Goal: Information Seeking & Learning: Learn about a topic

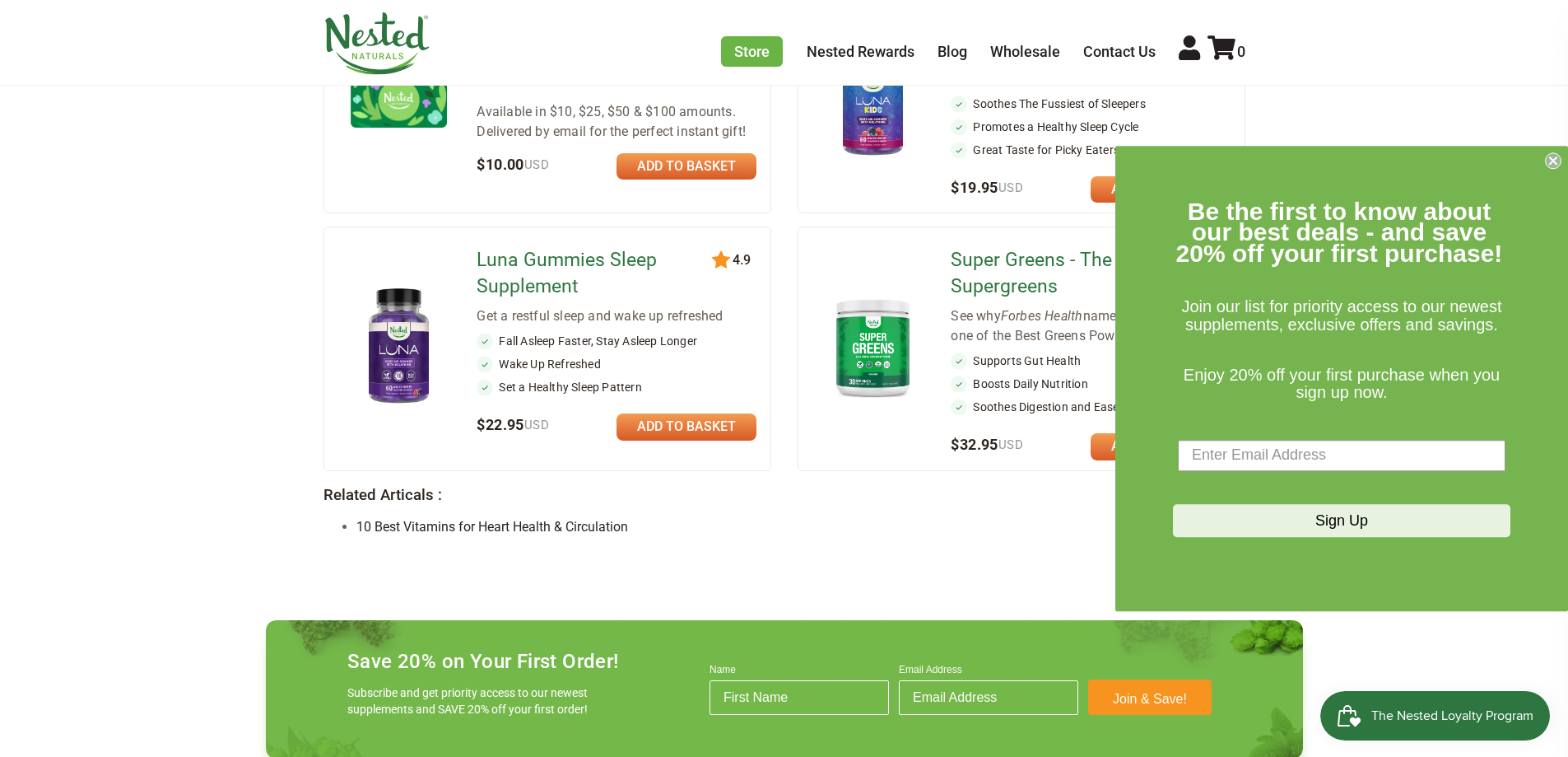
scroll to position [1564, 0]
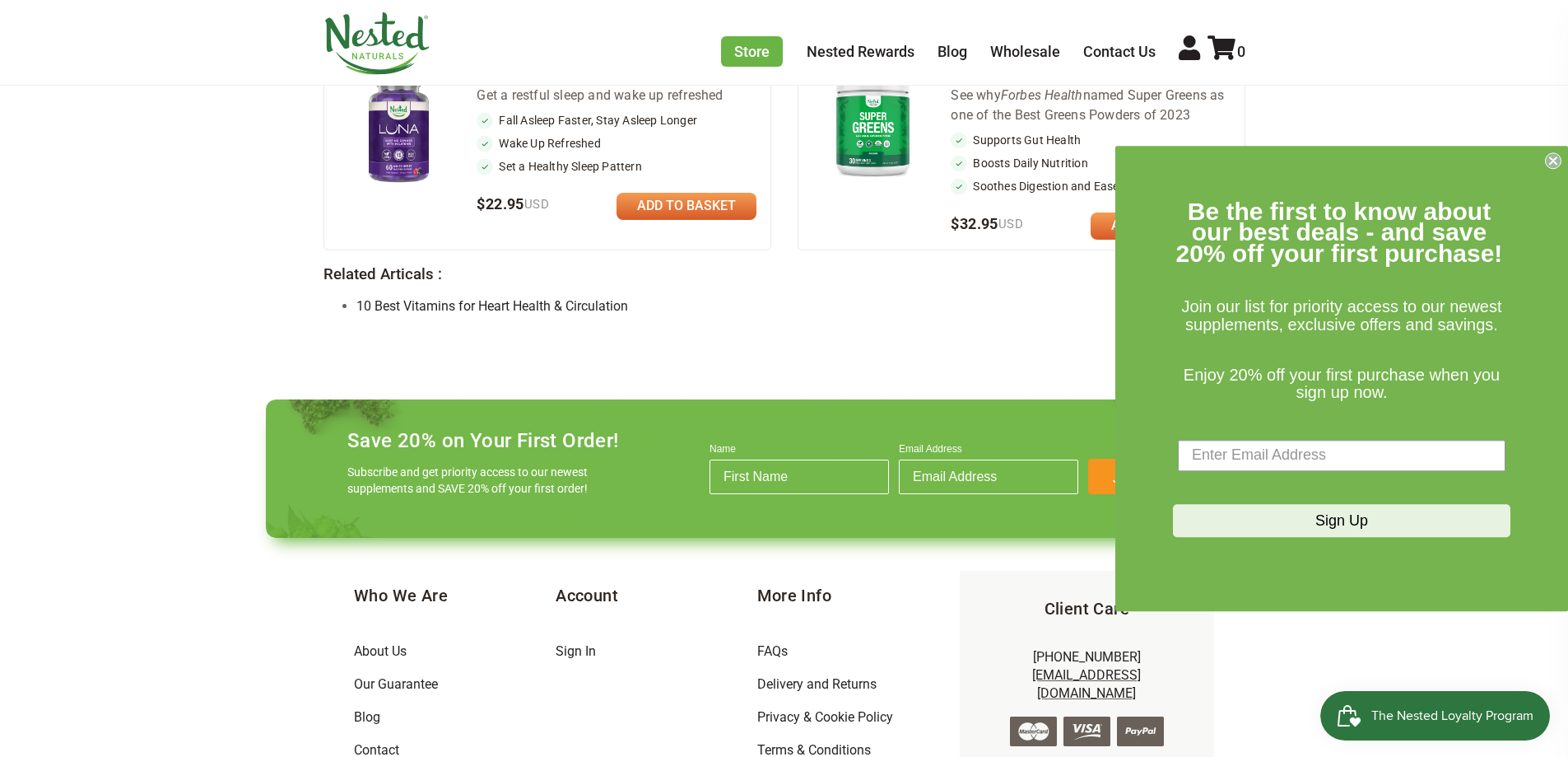
click at [1554, 154] on circle "Close dialog" at bounding box center [1554, 160] width 16 height 16
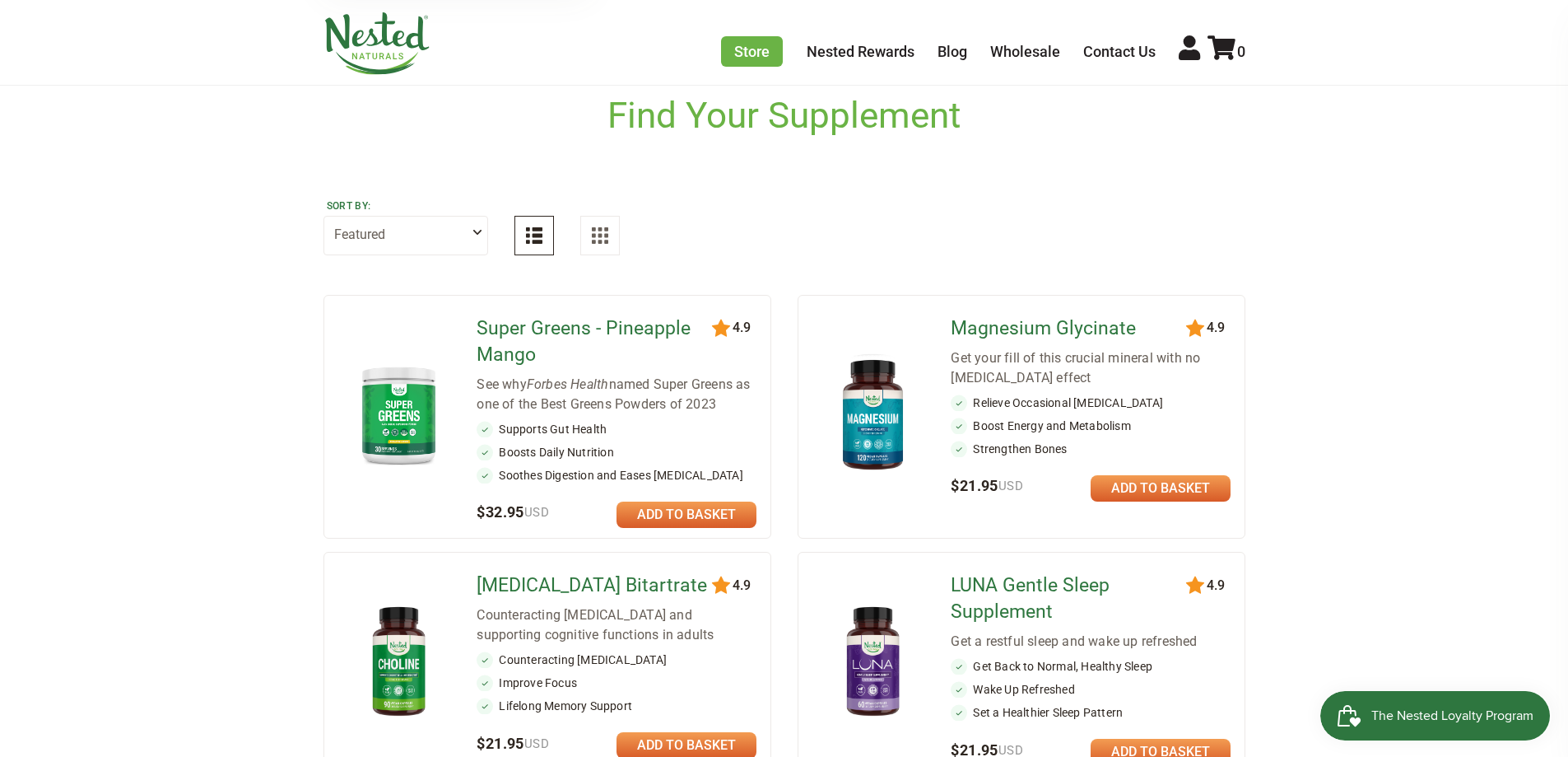
scroll to position [0, 0]
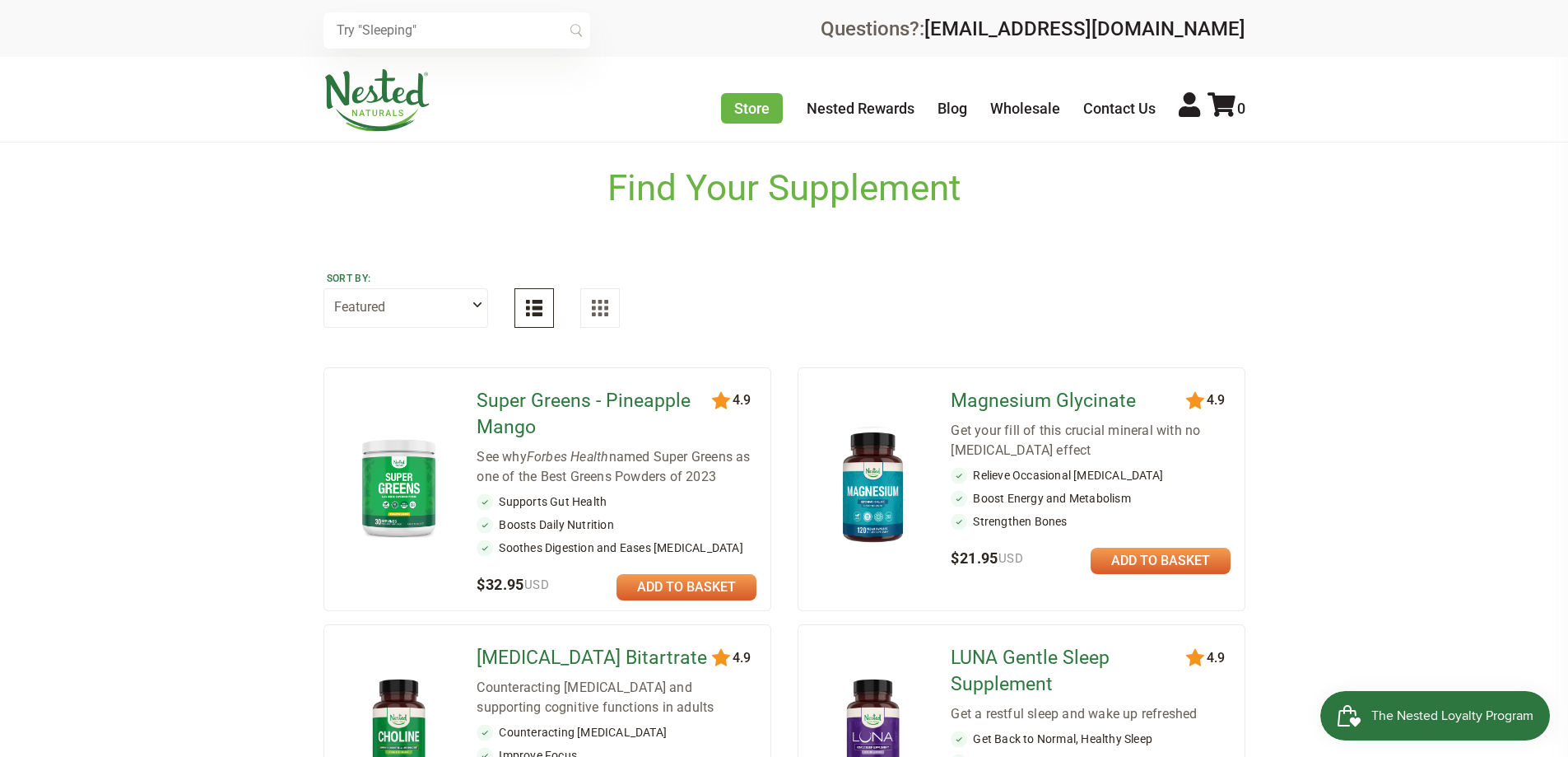
click at [471, 310] on select "Featured Highest Rated Best-Selling Alphabetically Newest First" at bounding box center [406, 307] width 164 height 39
select select "highest_rated"
click at [324, 288] on select "Featured Highest Rated Best-Selling Alphabetically Newest First" at bounding box center [406, 307] width 164 height 39
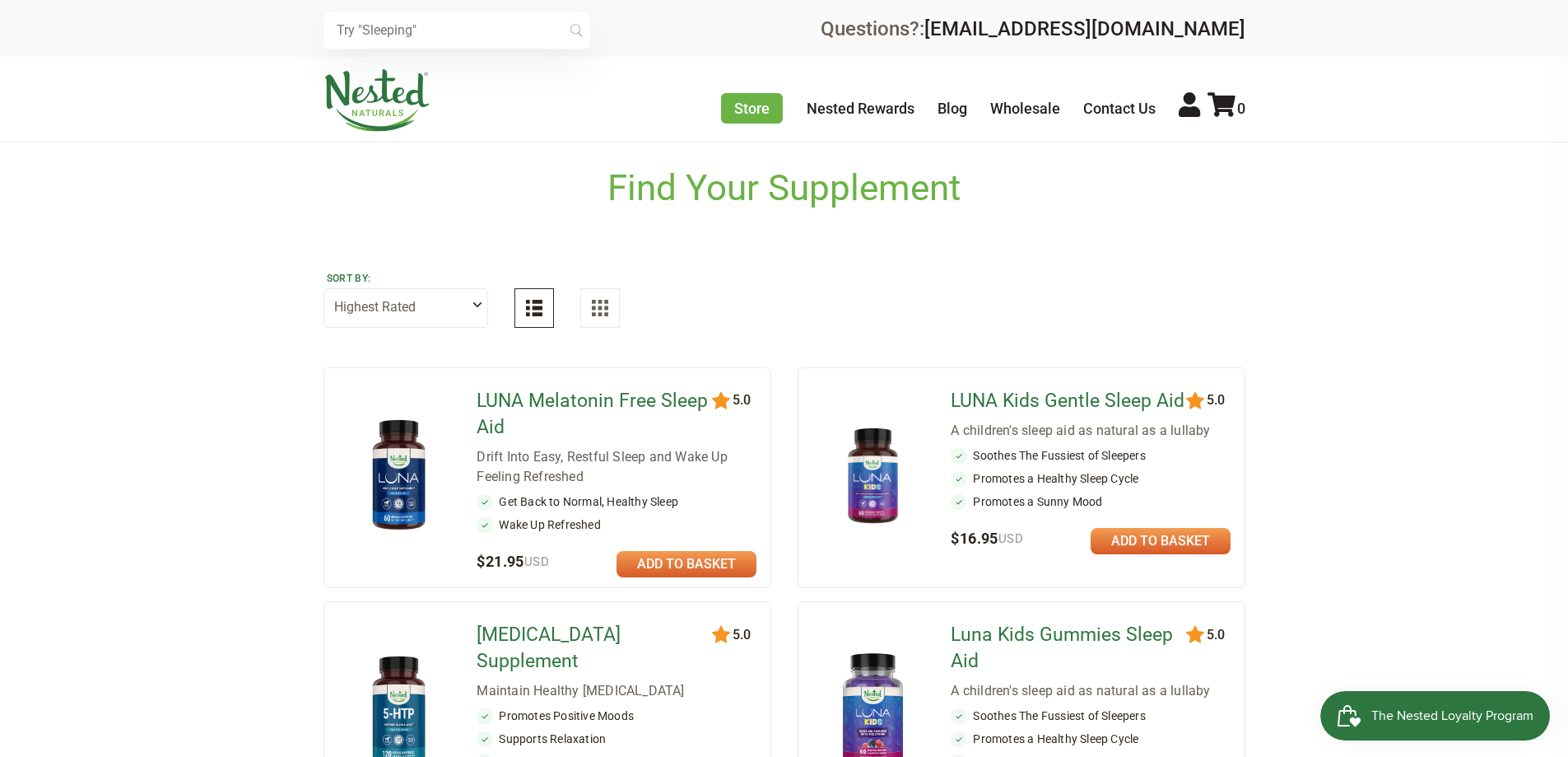
click at [536, 314] on img at bounding box center [534, 307] width 17 height 17
click at [606, 304] on img at bounding box center [599, 307] width 17 height 17
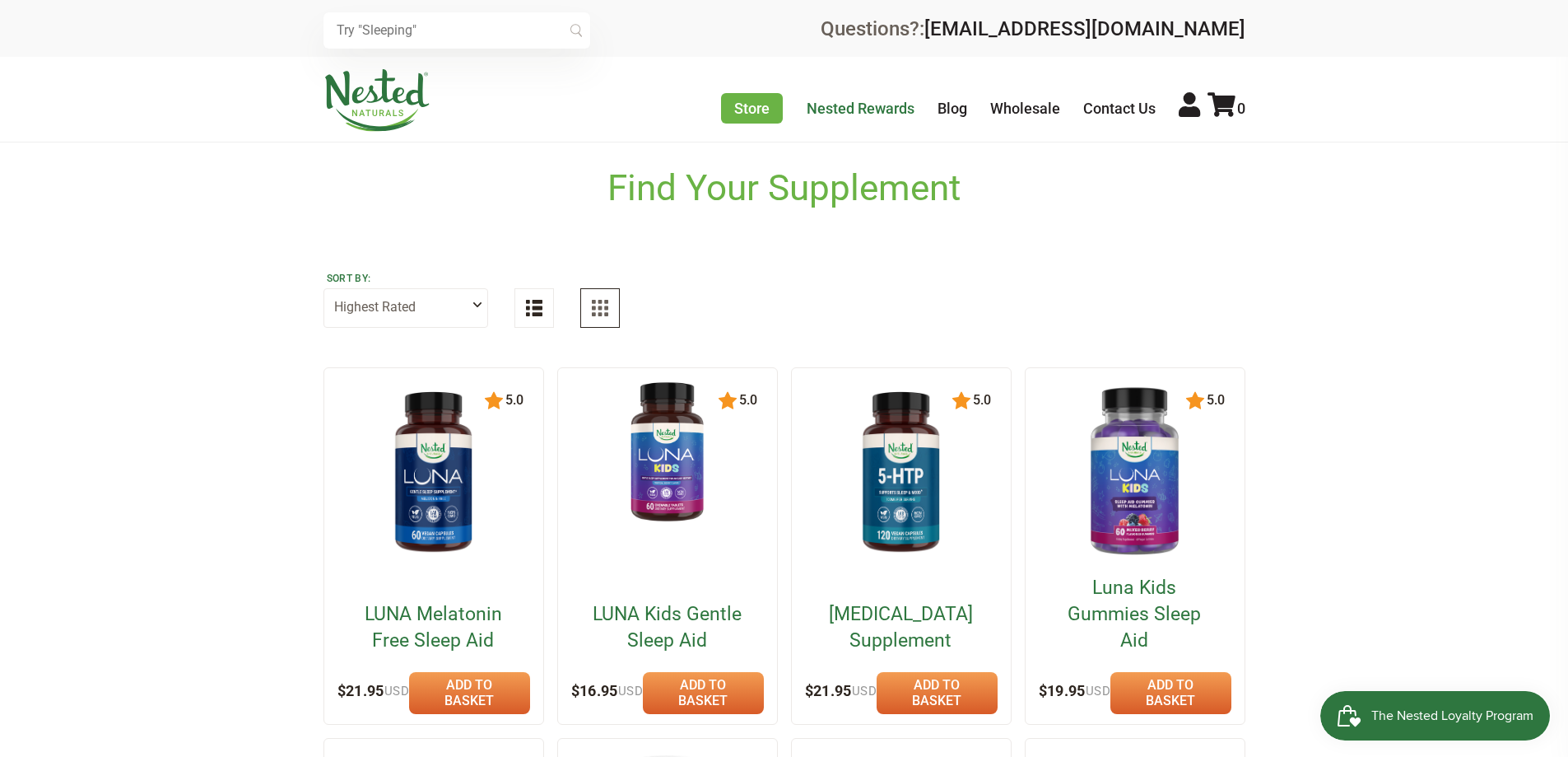
click at [867, 104] on link "Nested Rewards" at bounding box center [860, 109] width 108 height 18
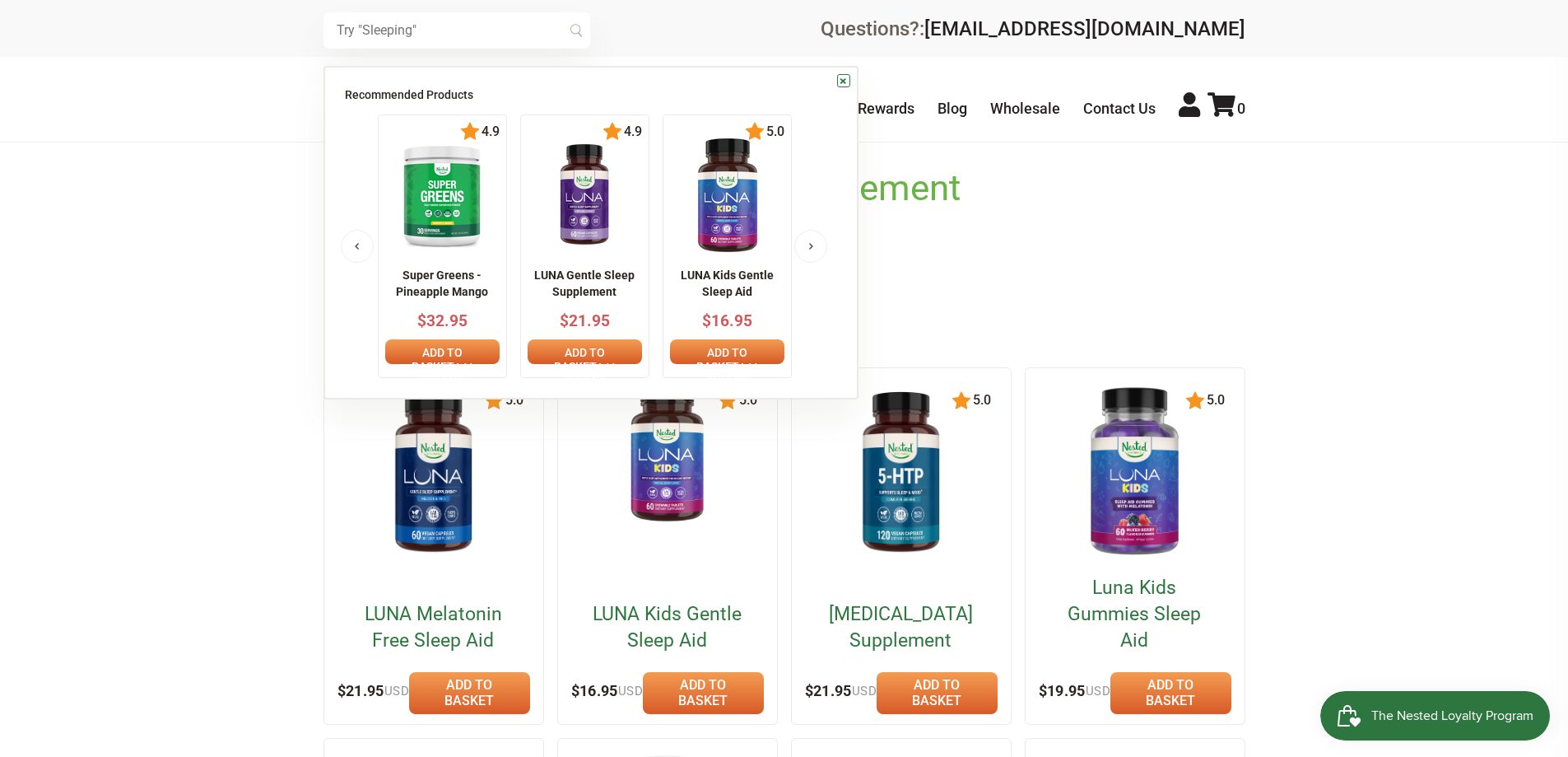
drag, startPoint x: 423, startPoint y: 32, endPoint x: 310, endPoint y: 32, distance: 113.0
click at [310, 32] on div "× Recommended Products Previous 150 4.9 [PERSON_NAME] Gentle Sleep Supplement $…" at bounding box center [784, 28] width 1568 height 57
click at [423, 32] on input "text" at bounding box center [457, 30] width 267 height 36
type input "d"
type input "d3k2"
